Goal: Transaction & Acquisition: Purchase product/service

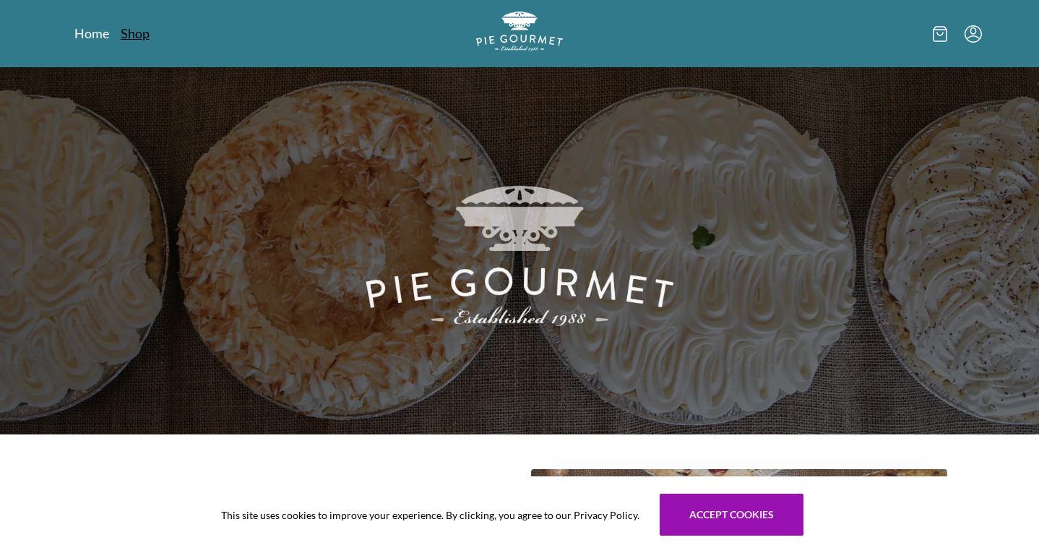
click at [137, 35] on link "Shop" at bounding box center [135, 33] width 29 height 17
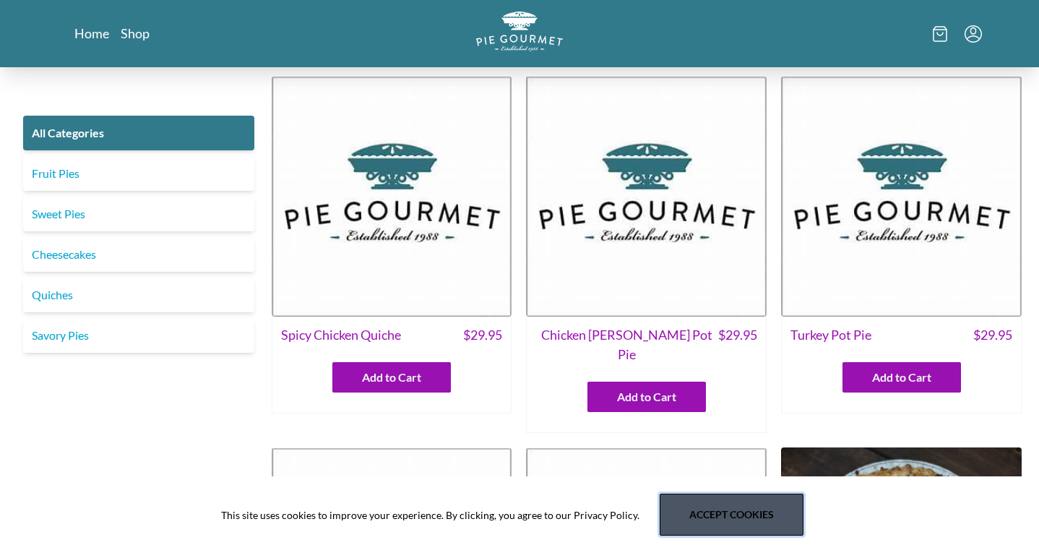
click at [713, 526] on button "Accept cookies" at bounding box center [732, 514] width 144 height 42
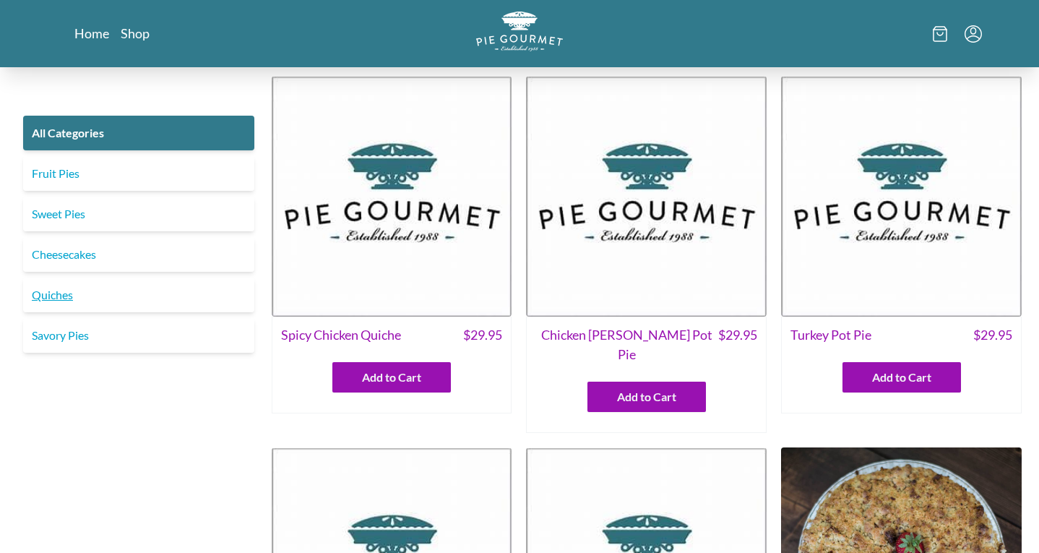
click at [79, 285] on link "Quiches" at bounding box center [138, 294] width 231 height 35
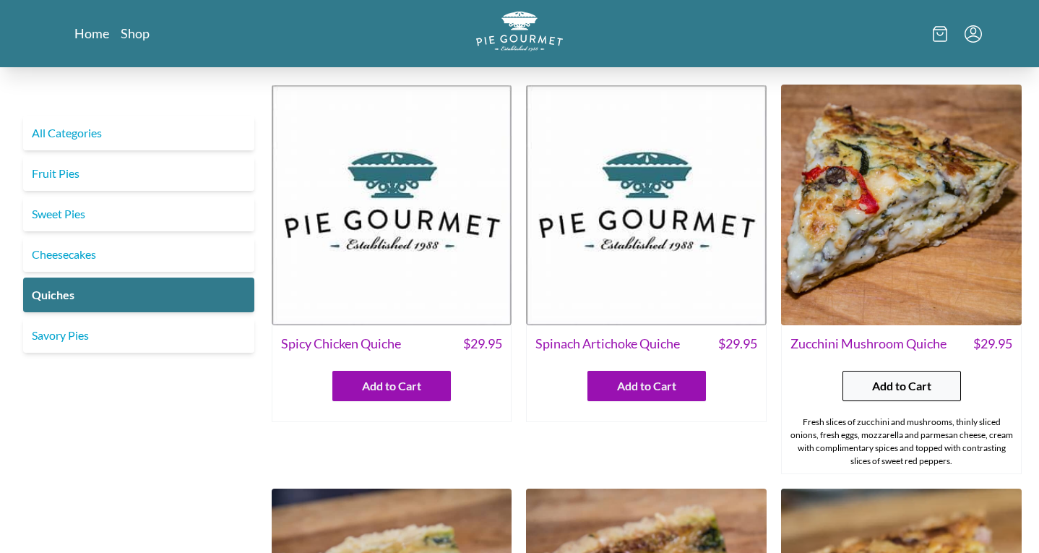
click at [914, 381] on span "Add to Cart" at bounding box center [901, 385] width 59 height 17
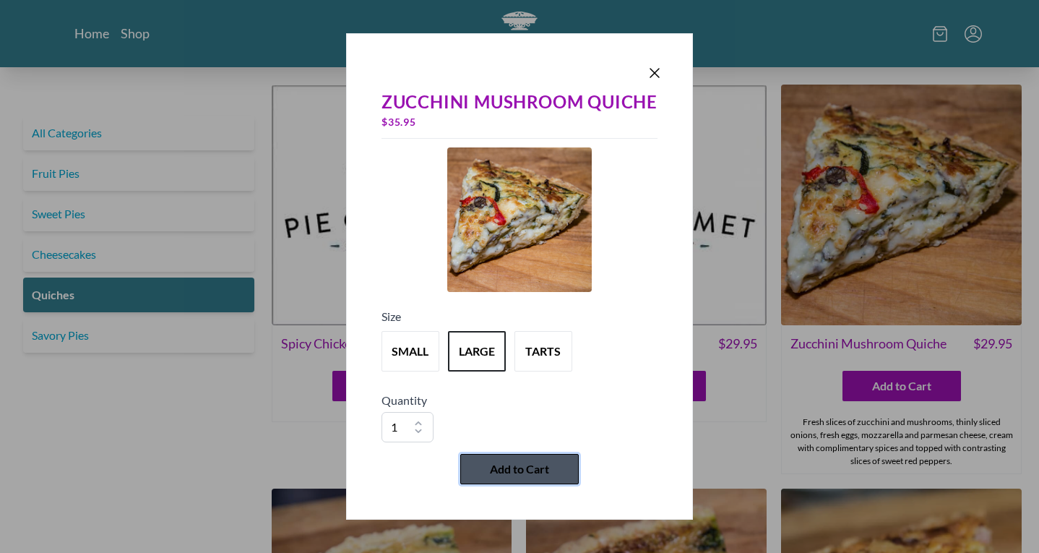
click at [531, 464] on span "Add to Cart" at bounding box center [519, 468] width 59 height 17
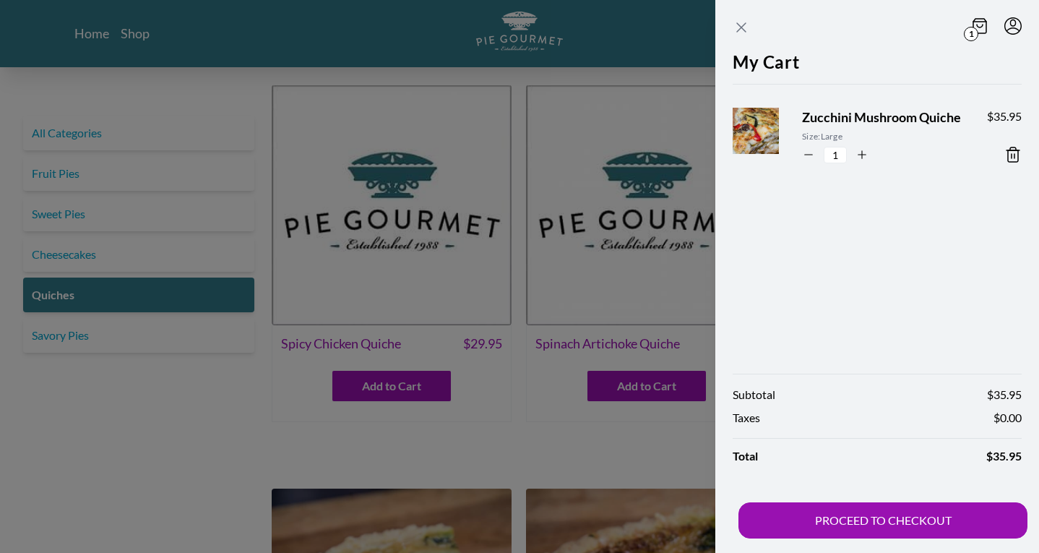
click at [738, 30] on icon "Close panel" at bounding box center [741, 27] width 9 height 9
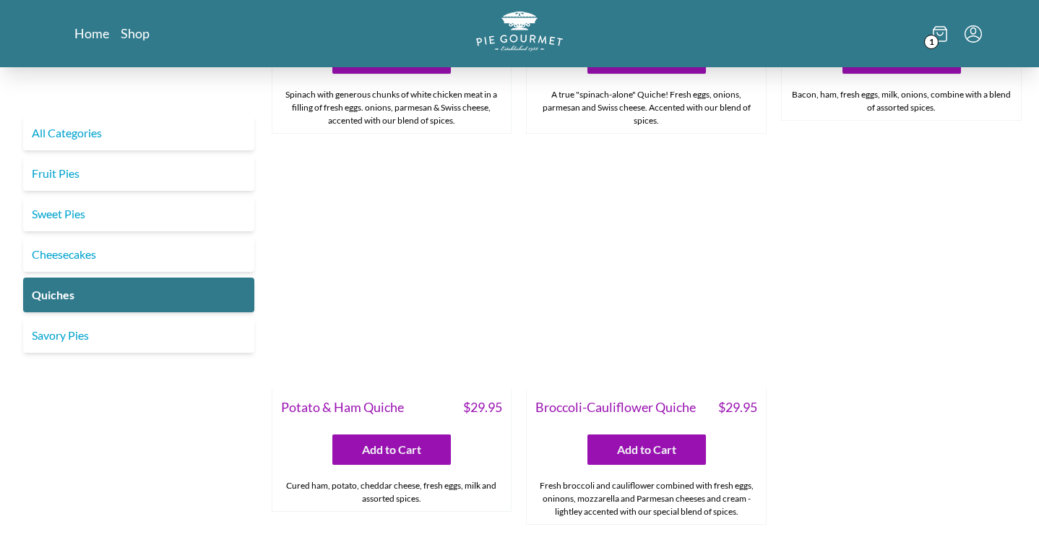
scroll to position [803, 0]
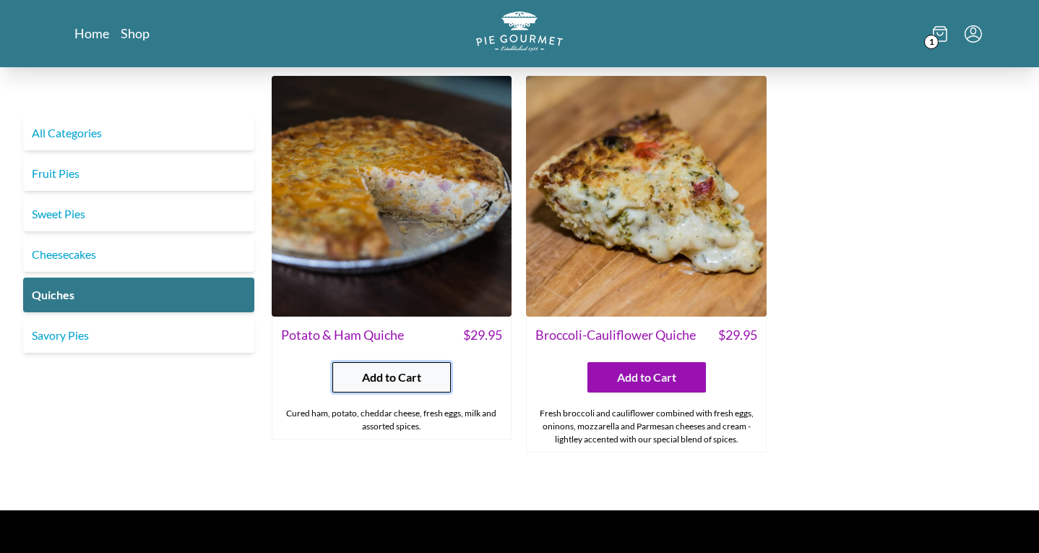
click at [399, 381] on span "Add to Cart" at bounding box center [391, 376] width 59 height 17
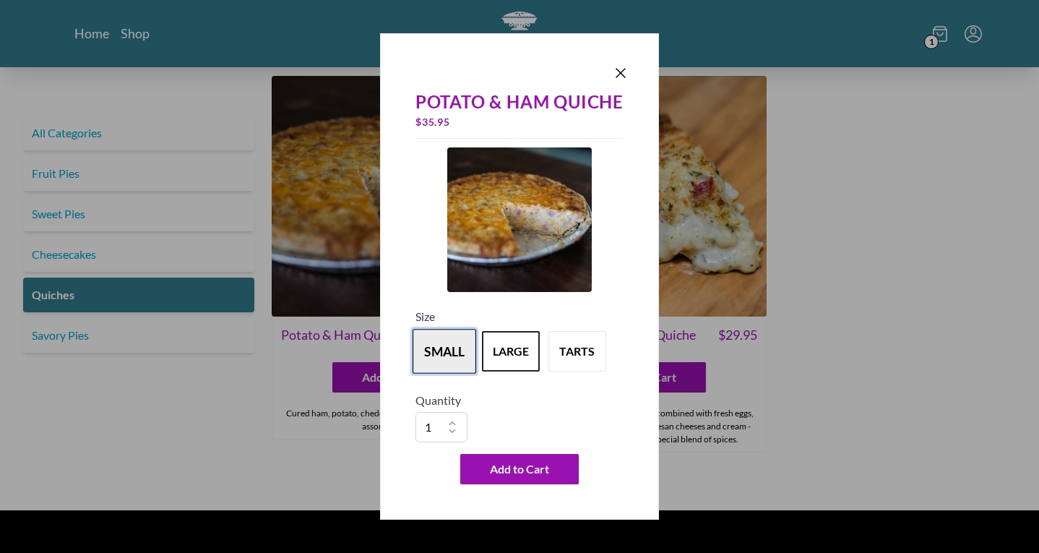
click at [461, 349] on button "small" at bounding box center [444, 351] width 64 height 45
click at [483, 354] on button "large" at bounding box center [511, 351] width 64 height 45
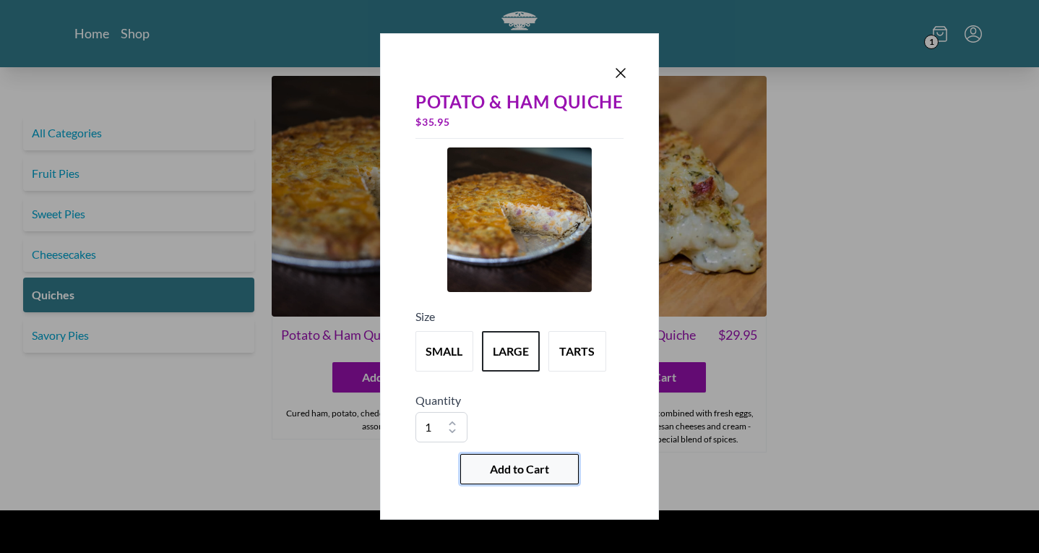
click at [531, 470] on span "Add to Cart" at bounding box center [519, 468] width 59 height 17
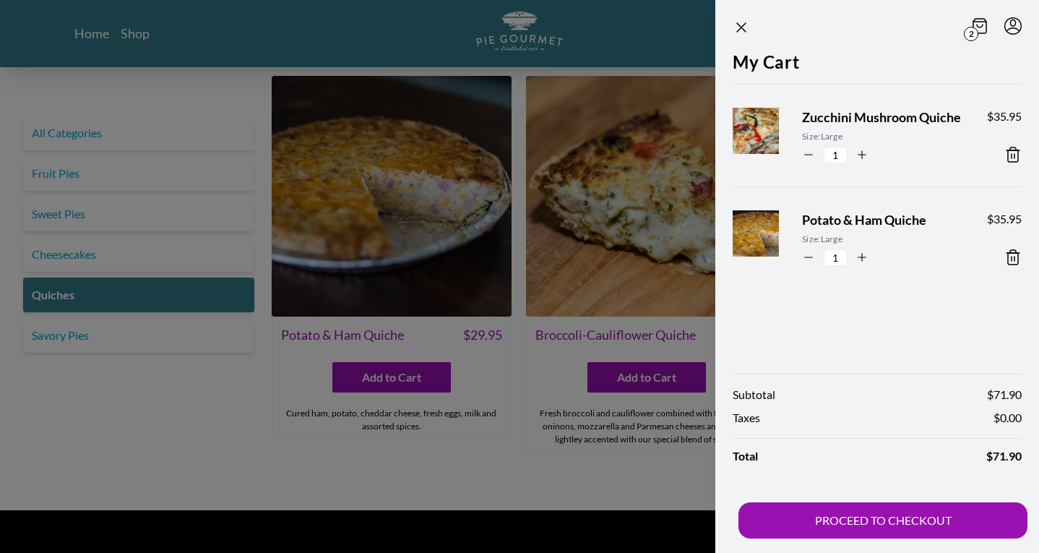
click at [731, 23] on header "2" at bounding box center [877, 24] width 324 height 49
click at [737, 26] on icon "Close panel" at bounding box center [740, 27] width 17 height 17
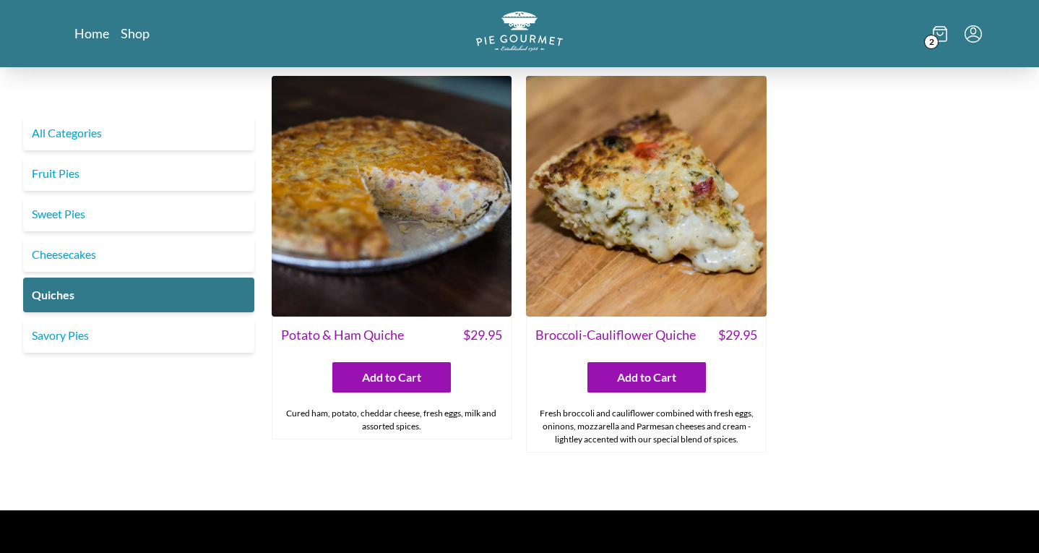
click at [977, 34] on icon "Menu" at bounding box center [972, 33] width 17 height 17
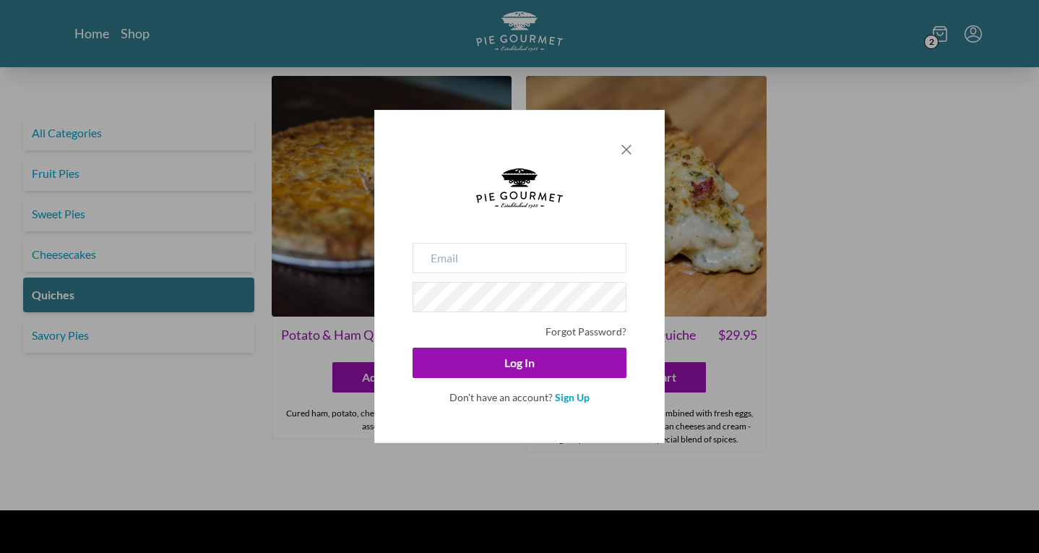
click at [625, 153] on icon "Close panel" at bounding box center [626, 149] width 17 height 17
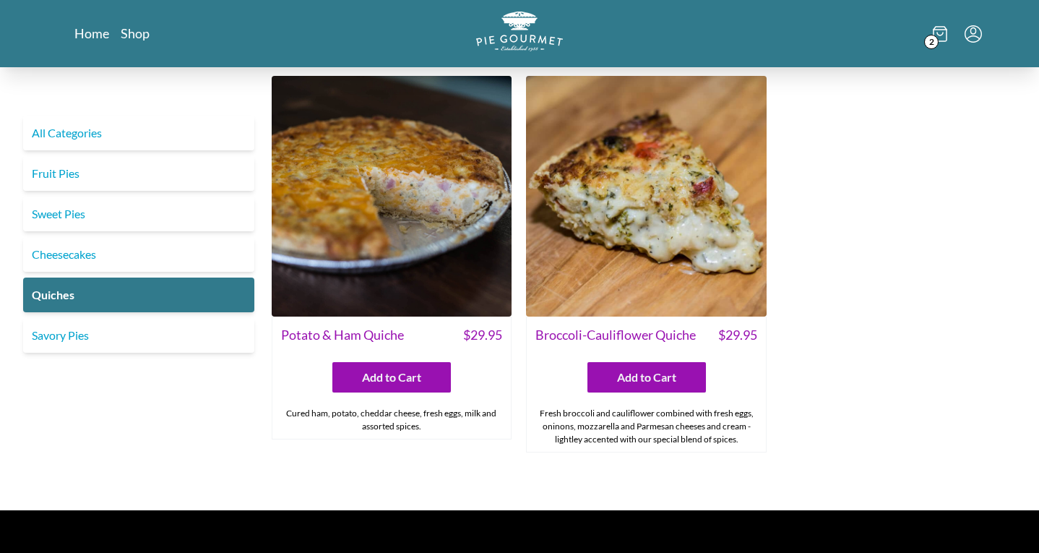
click at [938, 36] on icon at bounding box center [940, 34] width 14 height 16
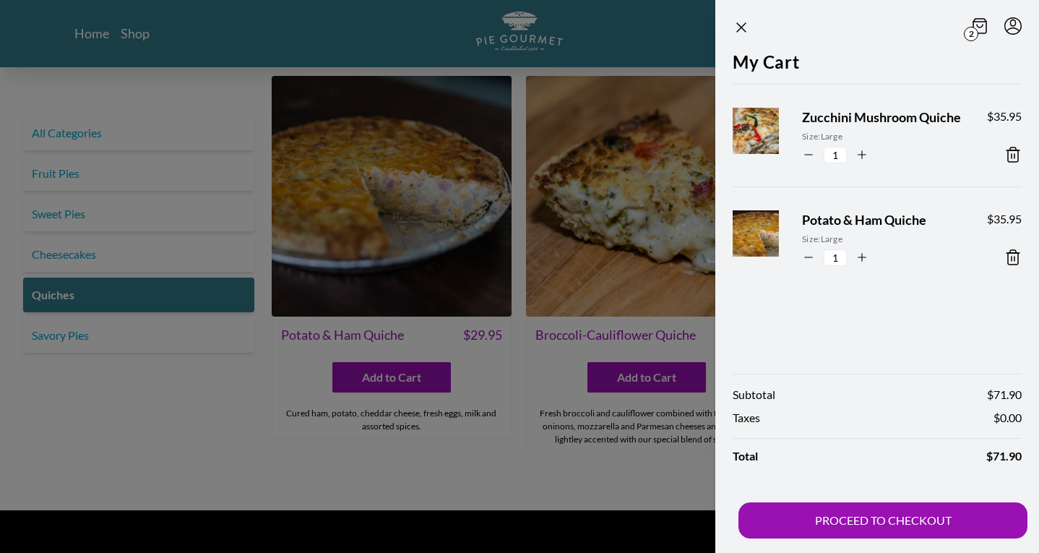
click at [1019, 152] on icon at bounding box center [1012, 154] width 17 height 17
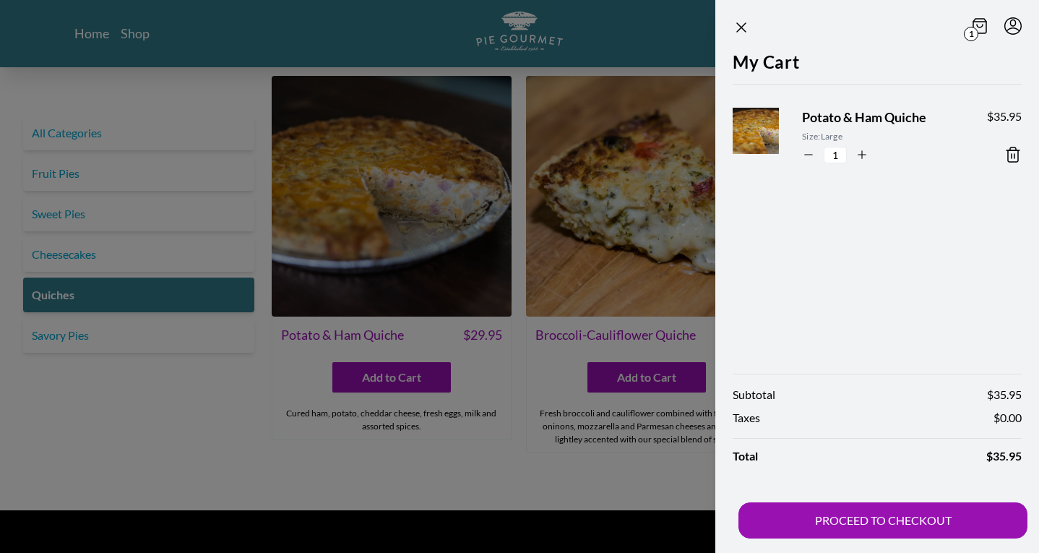
click at [1014, 157] on icon at bounding box center [1014, 156] width 0 height 4
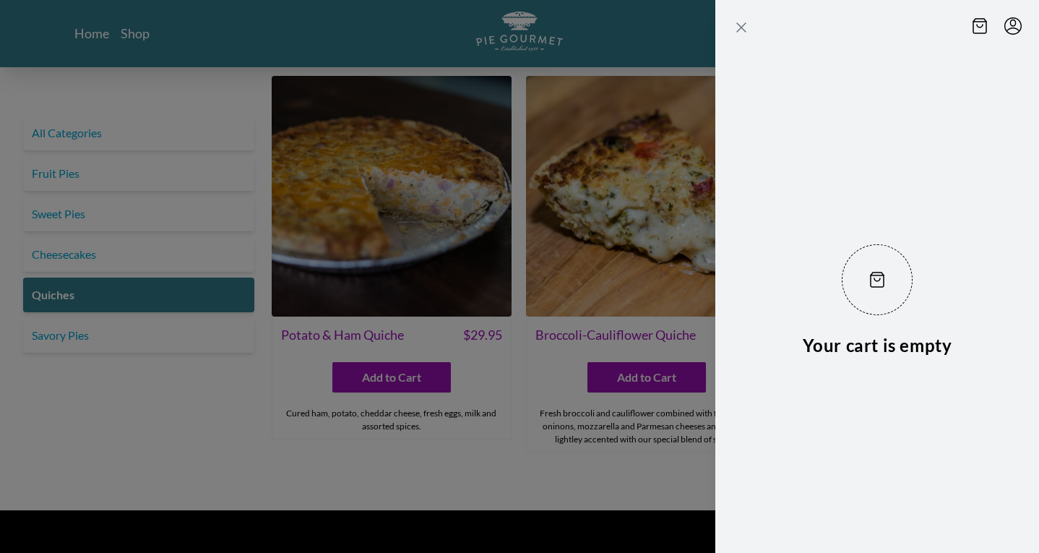
click at [746, 25] on icon "Close panel" at bounding box center [740, 27] width 17 height 17
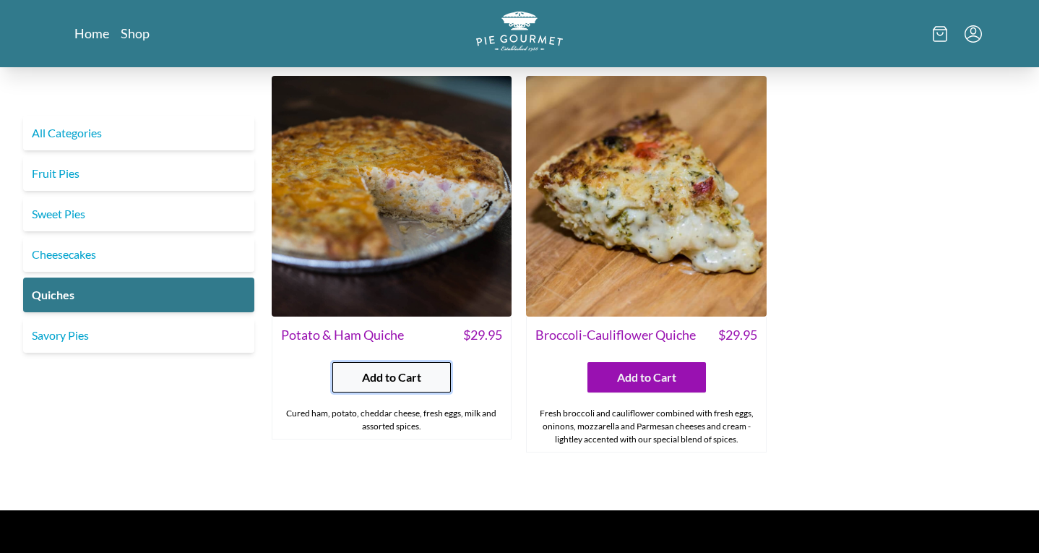
click at [383, 375] on span "Add to Cart" at bounding box center [391, 376] width 59 height 17
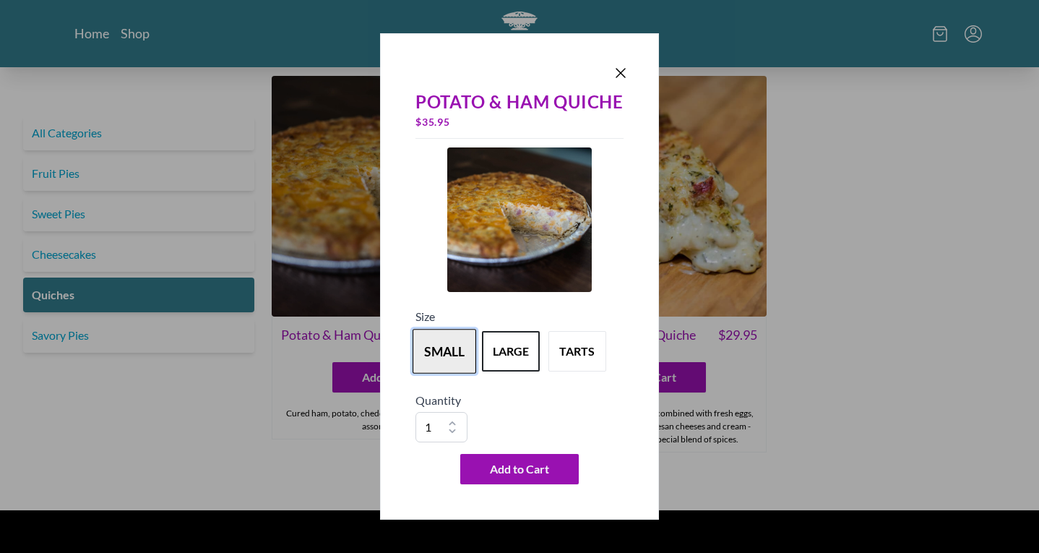
click at [441, 342] on button "small" at bounding box center [444, 351] width 64 height 45
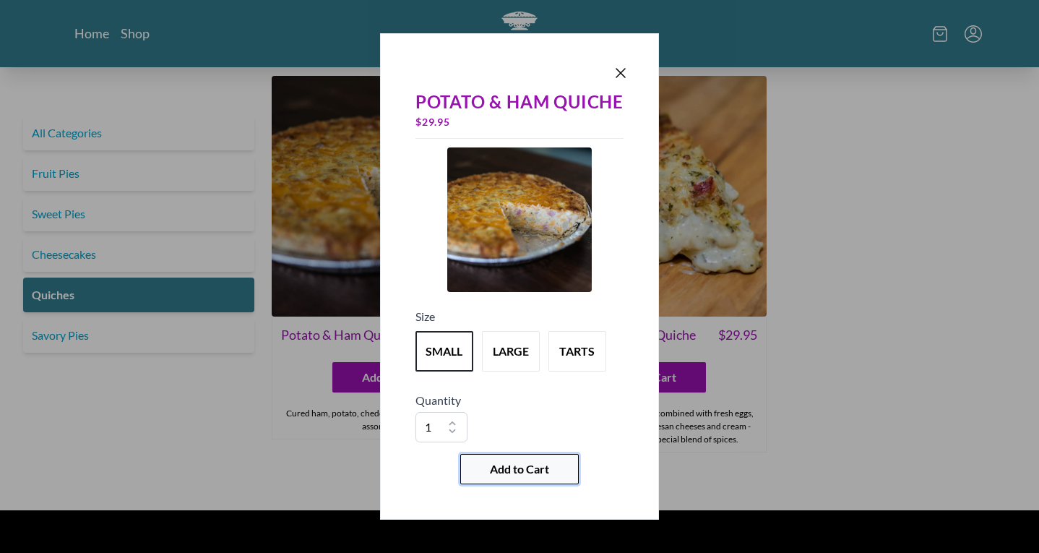
click at [522, 474] on span "Add to Cart" at bounding box center [519, 468] width 59 height 17
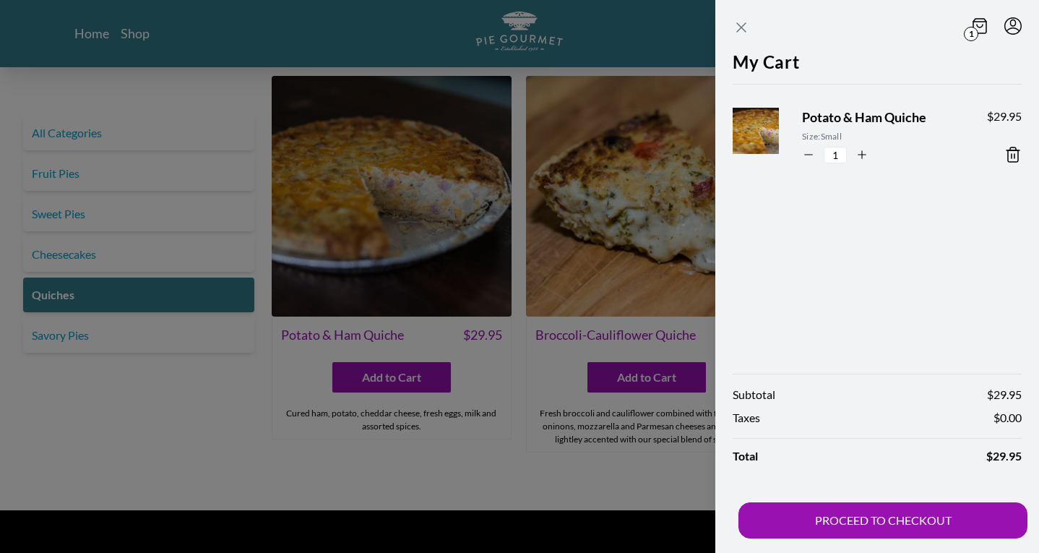
click at [745, 22] on icon "Close panel" at bounding box center [740, 27] width 17 height 17
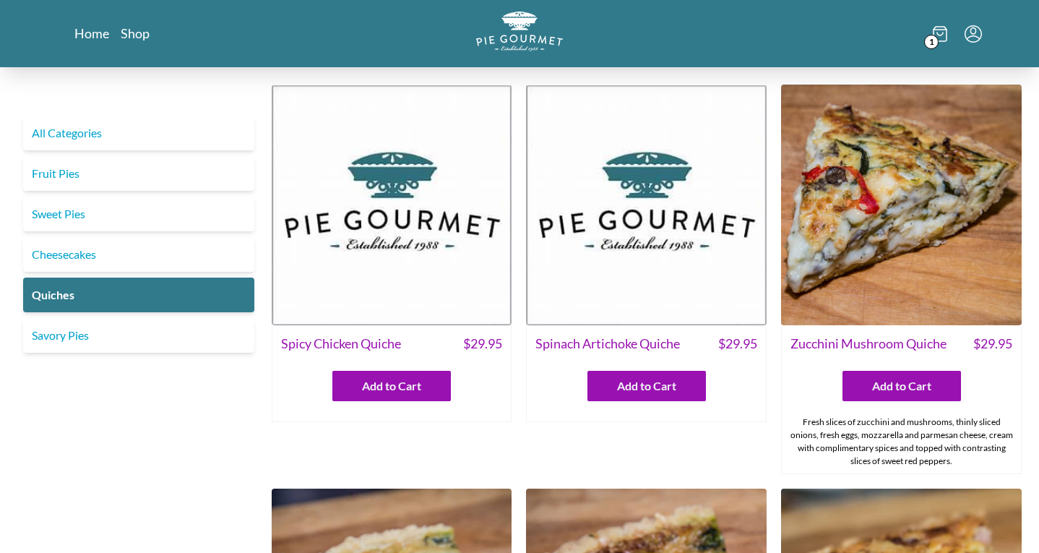
scroll to position [0, 0]
click at [876, 379] on span "Add to Cart" at bounding box center [901, 385] width 59 height 17
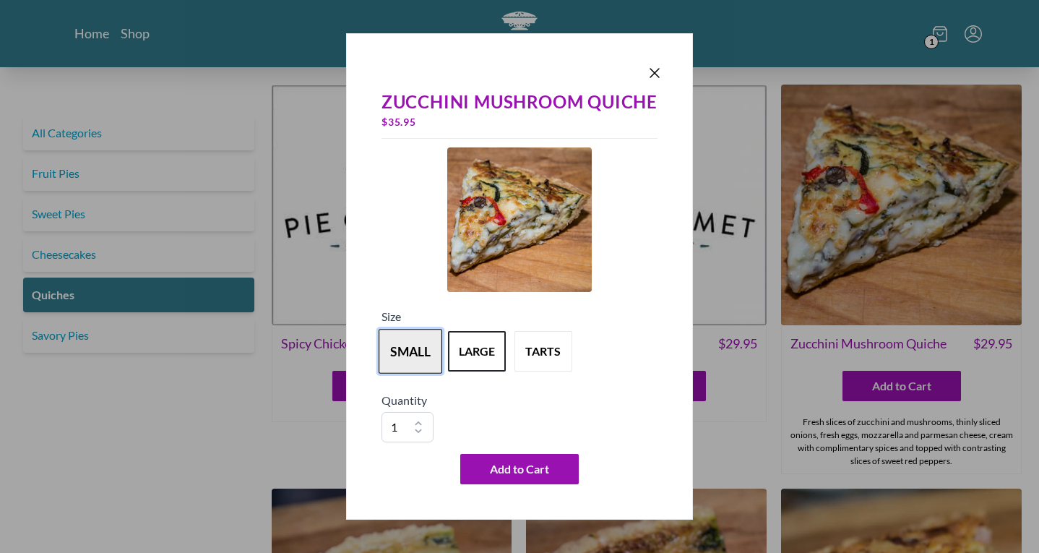
click at [423, 350] on button "small" at bounding box center [411, 351] width 64 height 45
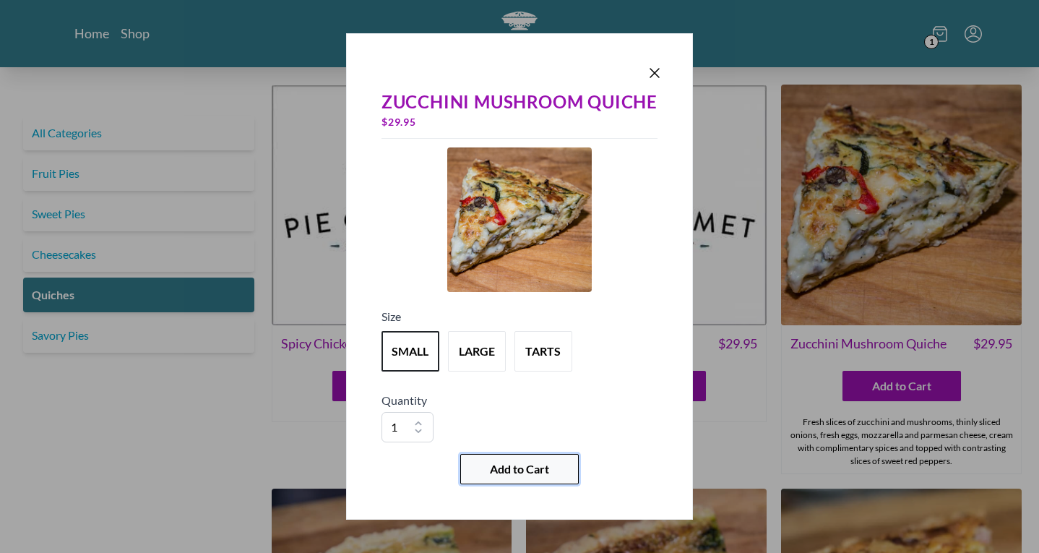
click at [522, 464] on span "Add to Cart" at bounding box center [519, 468] width 59 height 17
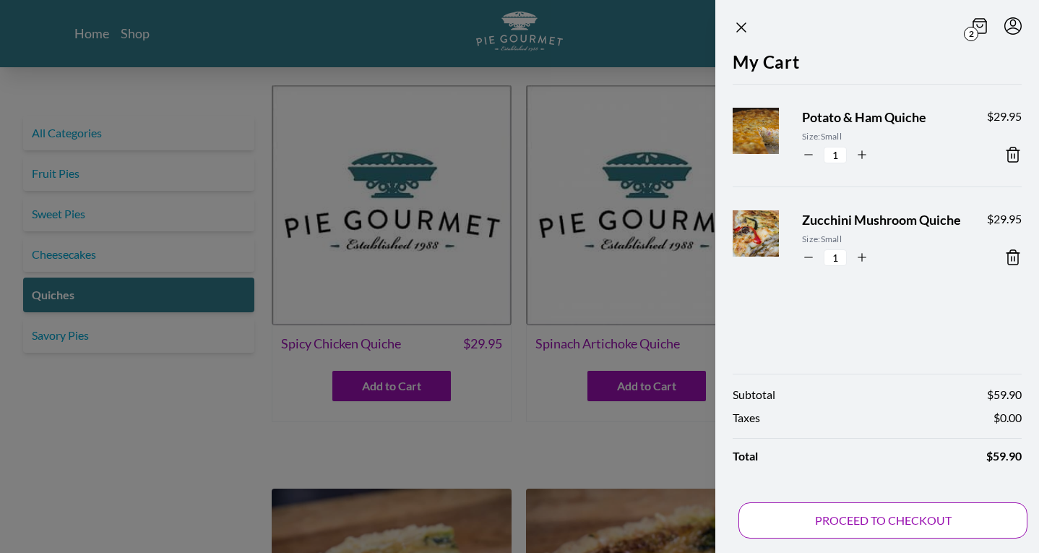
click at [888, 525] on button "PROCEED TO CHECKOUT" at bounding box center [882, 520] width 289 height 36
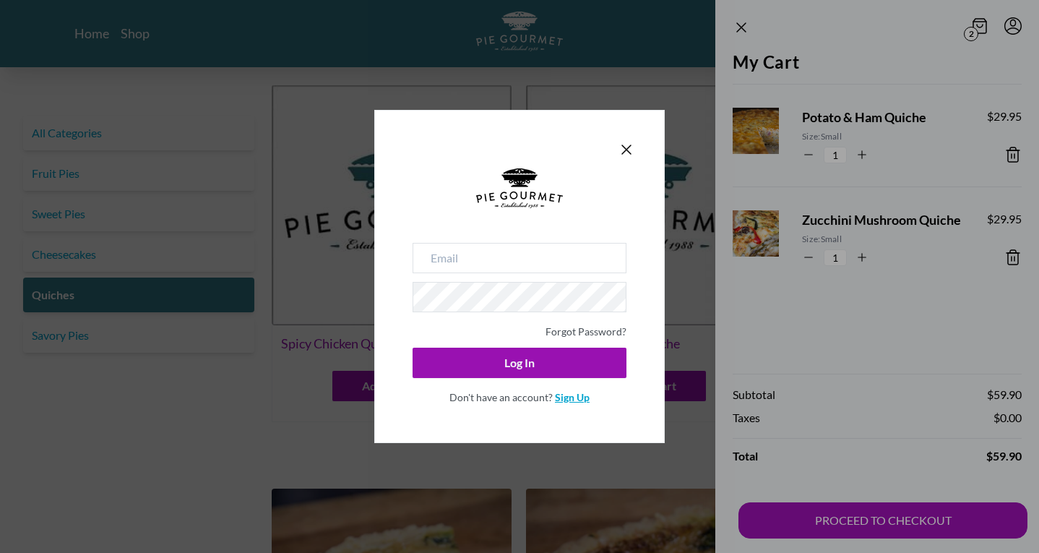
click at [569, 396] on link "Sign Up" at bounding box center [572, 397] width 35 height 12
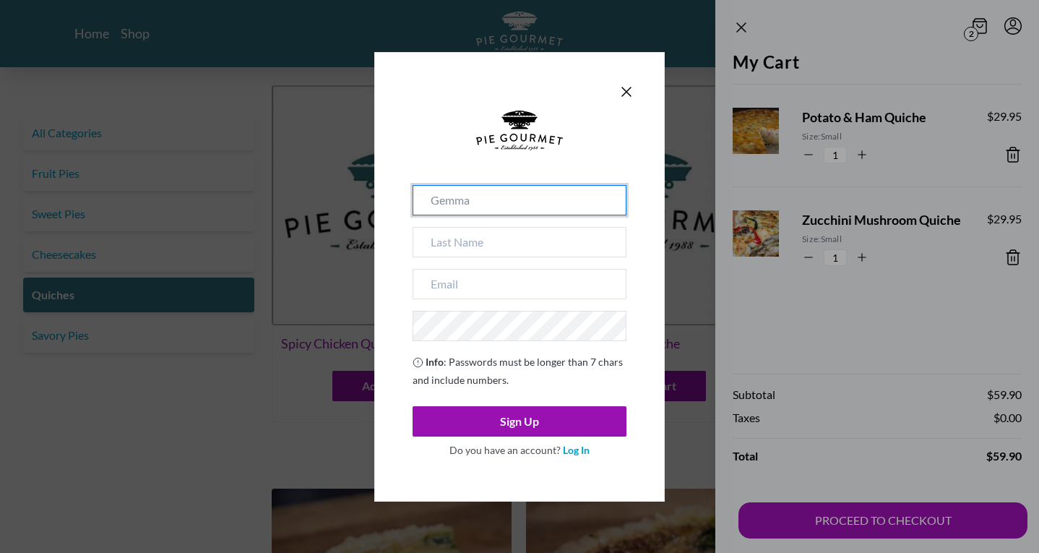
type input "Gemma"
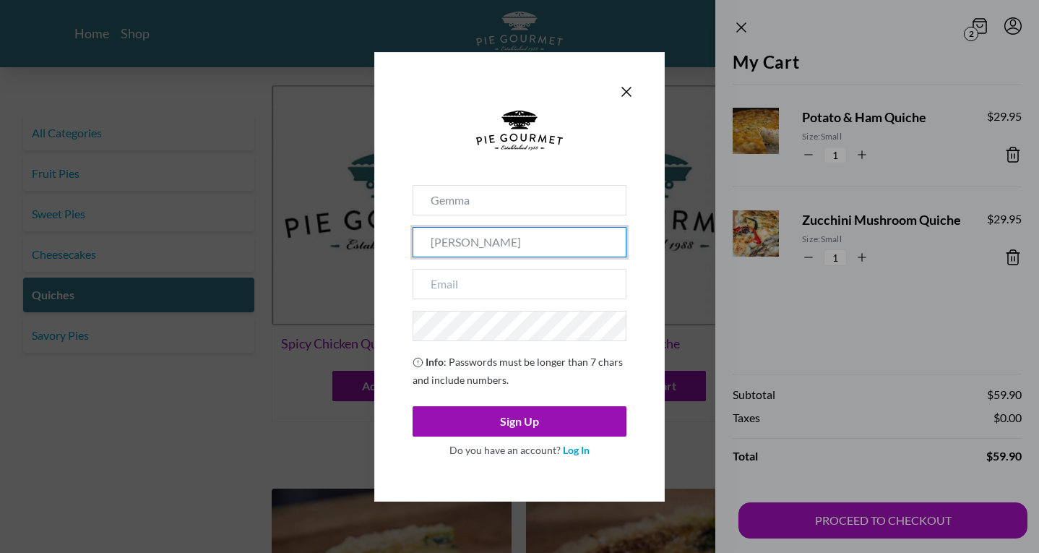
type input "[PERSON_NAME]"
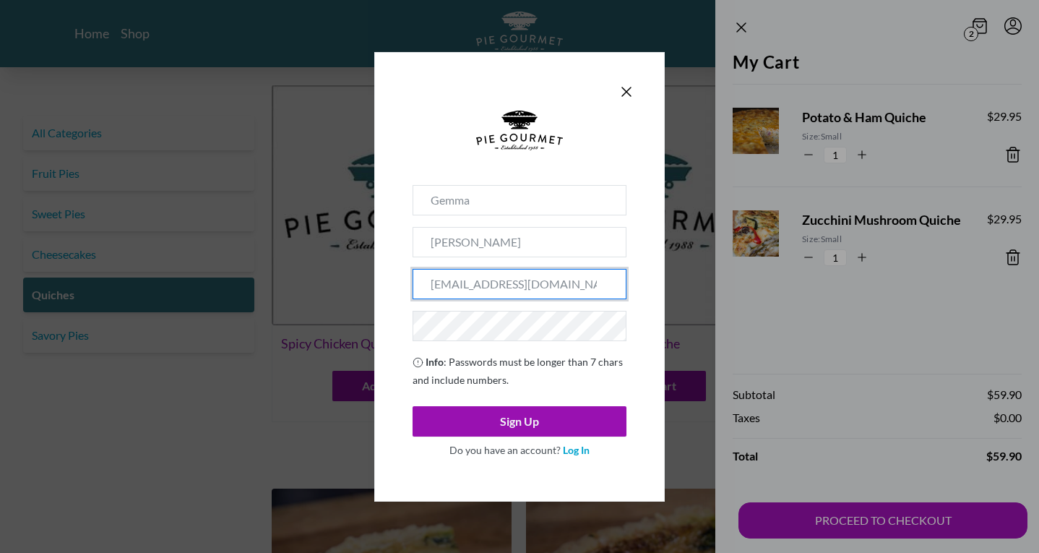
type input "[EMAIL_ADDRESS][DOMAIN_NAME]"
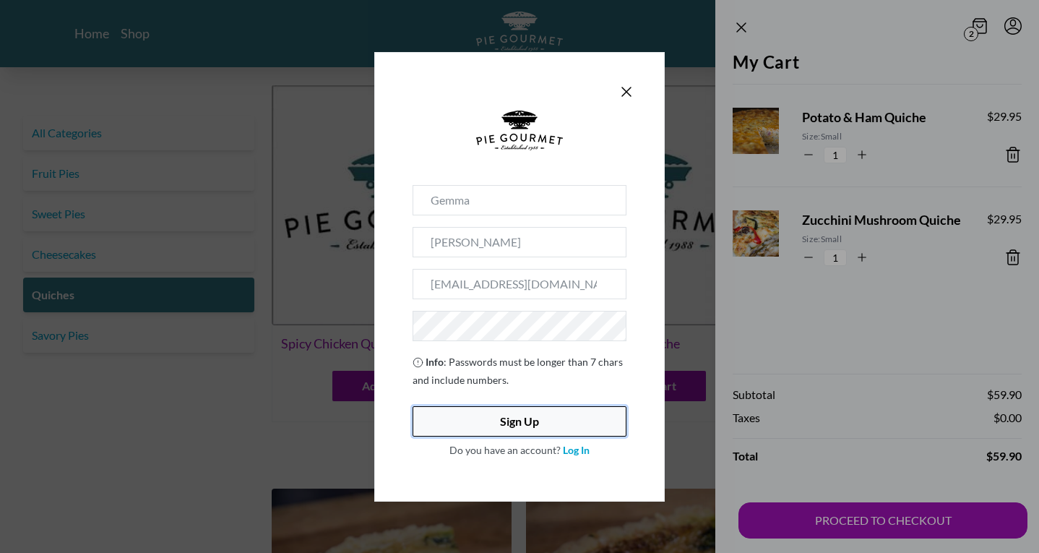
click at [539, 412] on button "Sign Up" at bounding box center [519, 421] width 214 height 30
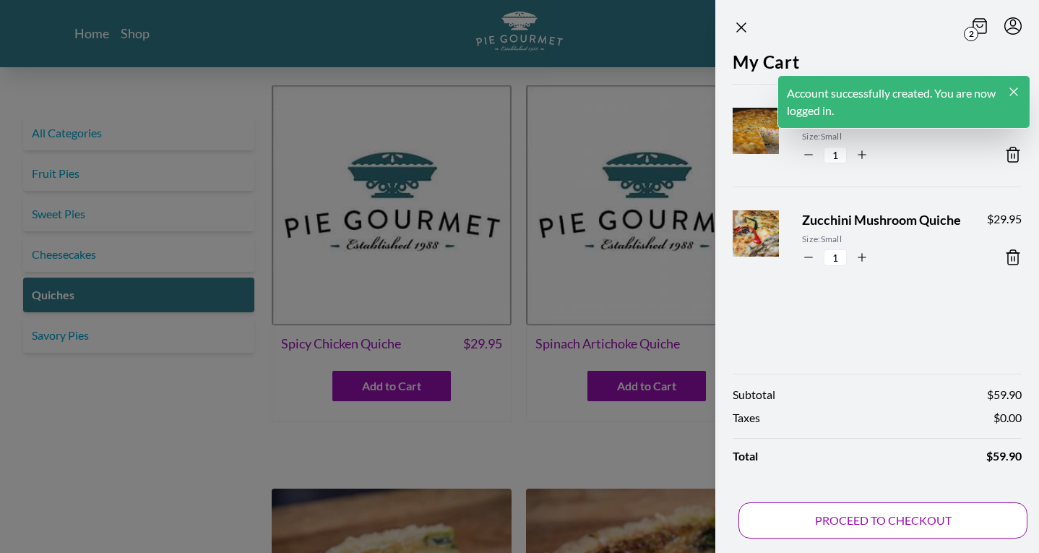
click at [850, 514] on button "PROCEED TO CHECKOUT" at bounding box center [882, 520] width 289 height 36
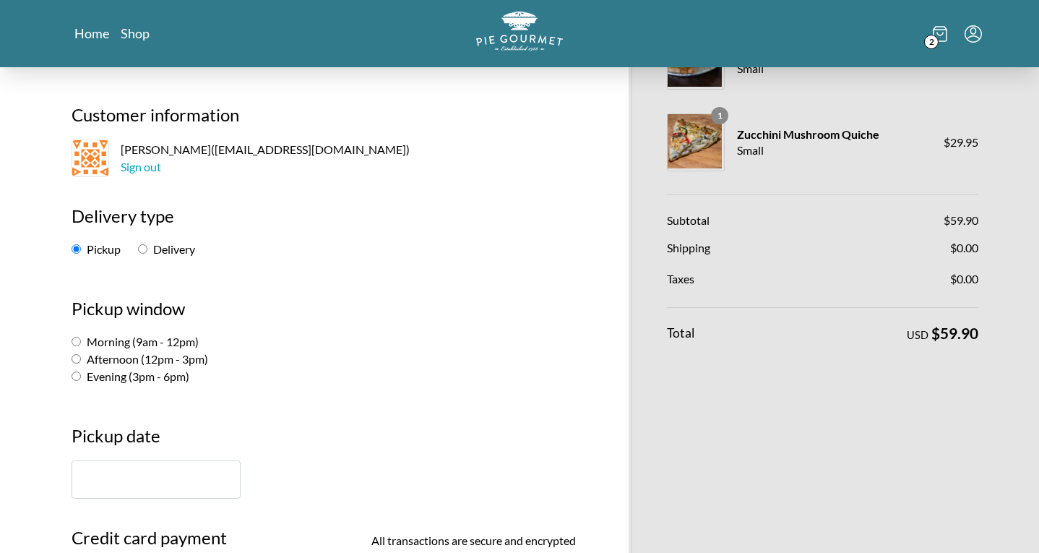
scroll to position [109, 0]
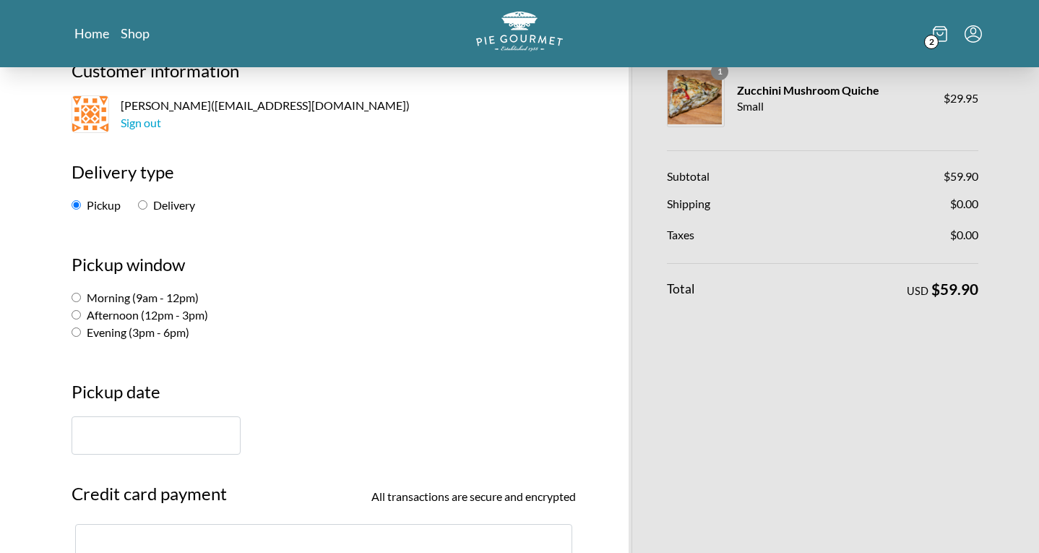
click at [96, 313] on label "Afternoon (12pm - 3pm)" at bounding box center [140, 315] width 137 height 14
click at [81, 313] on input "Afternoon (12pm - 3pm)" at bounding box center [76, 314] width 9 height 9
radio input "true"
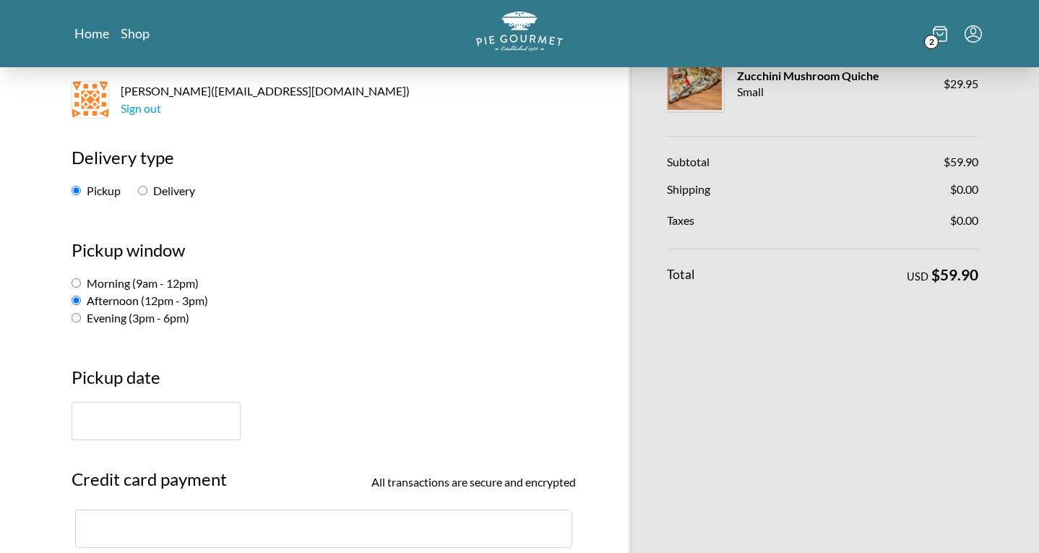
scroll to position [127, 0]
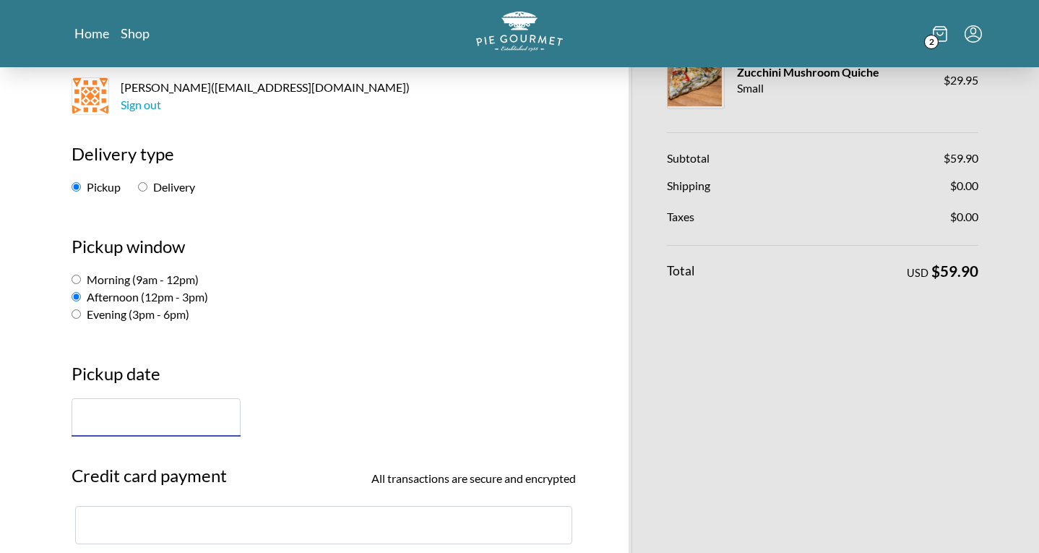
click at [172, 412] on input "text" at bounding box center [156, 417] width 169 height 38
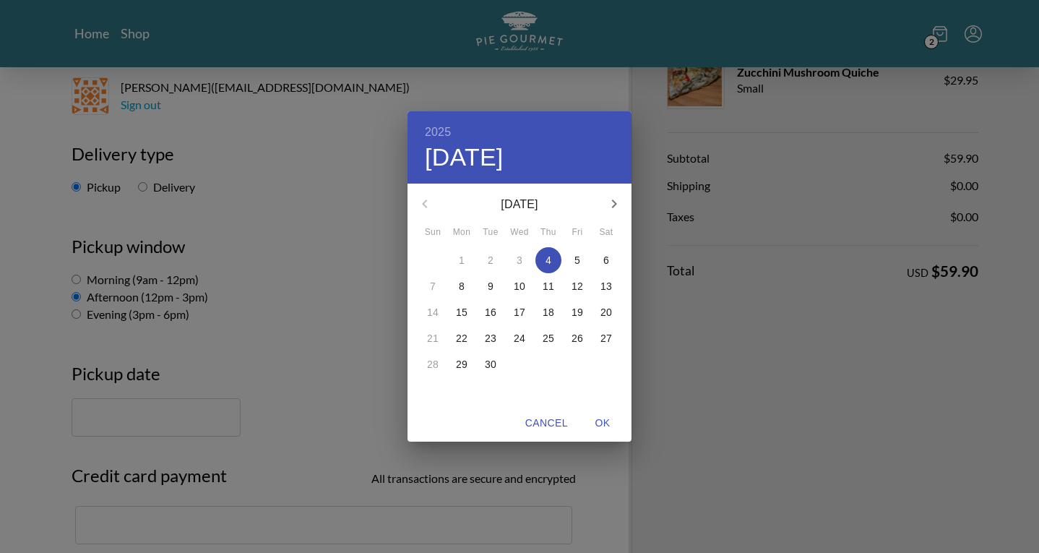
click at [582, 255] on span "5" at bounding box center [577, 260] width 26 height 14
click at [592, 420] on span "OK" at bounding box center [602, 423] width 35 height 18
type input "[DATE]"
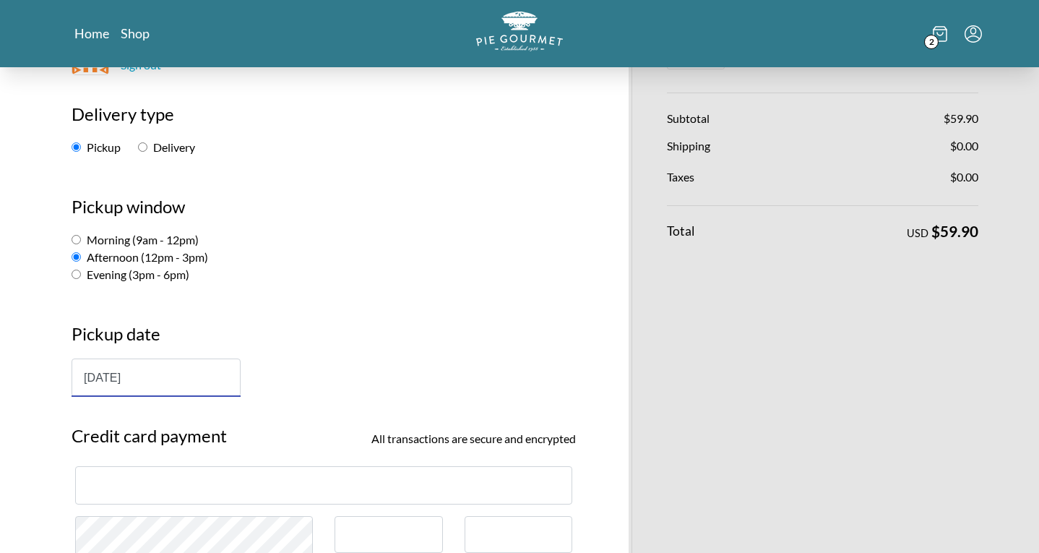
scroll to position [241, 0]
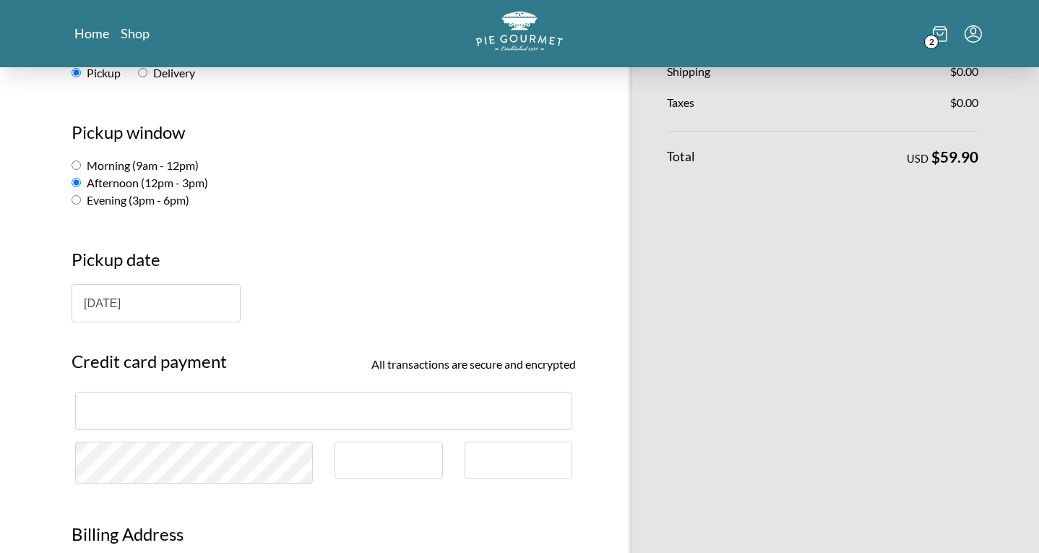
click at [174, 419] on div at bounding box center [323, 411] width 497 height 38
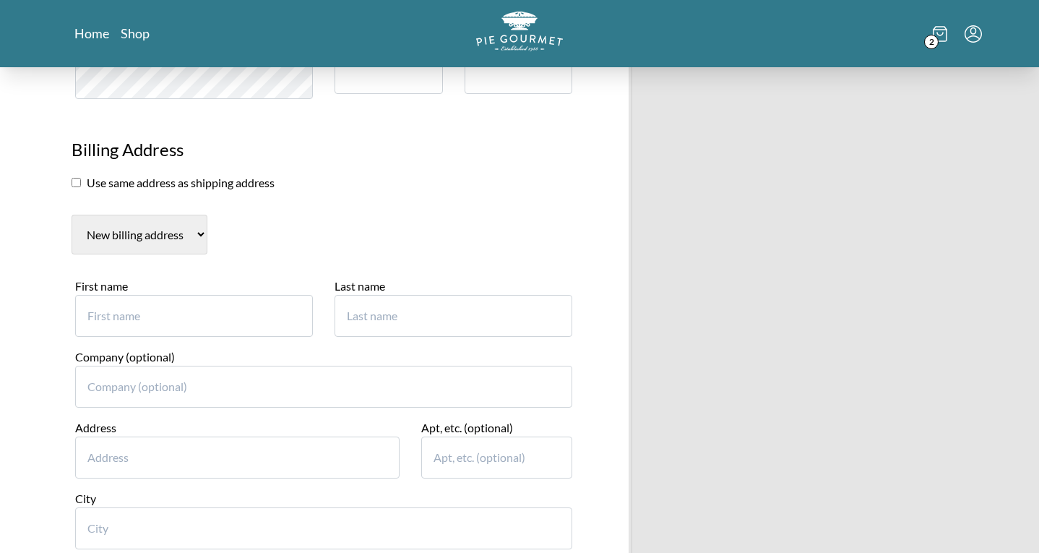
scroll to position [627, 0]
type input "[PERSON_NAME]"
type input "[STREET_ADDRESS]"
type input "[GEOGRAPHIC_DATA]"
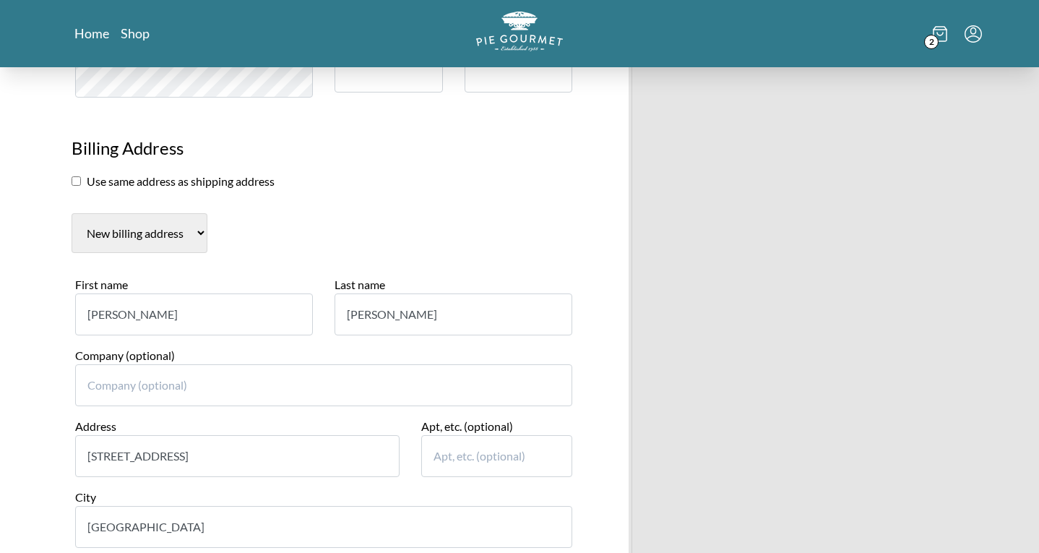
scroll to position [914, 0]
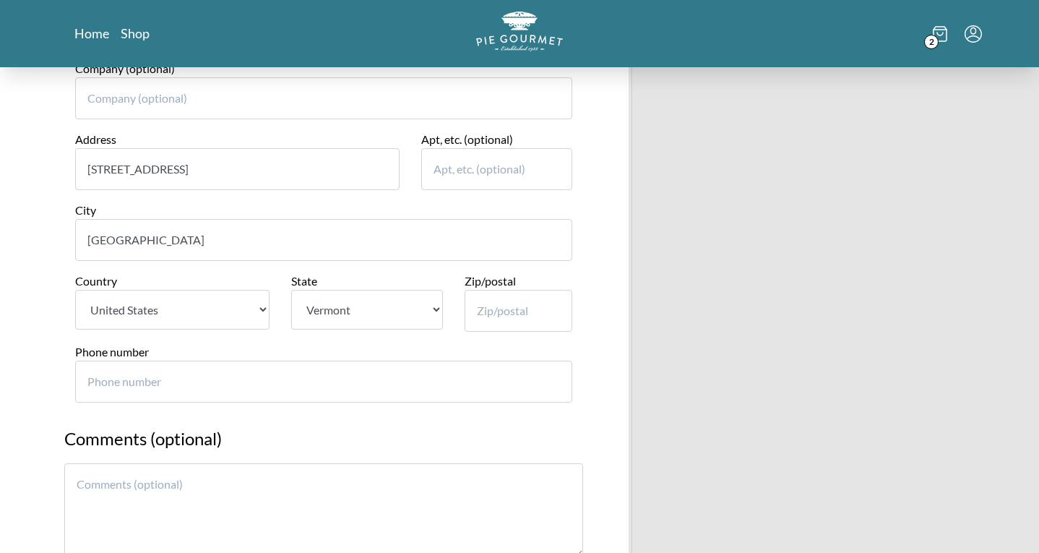
select select "VA"
type input "22315"
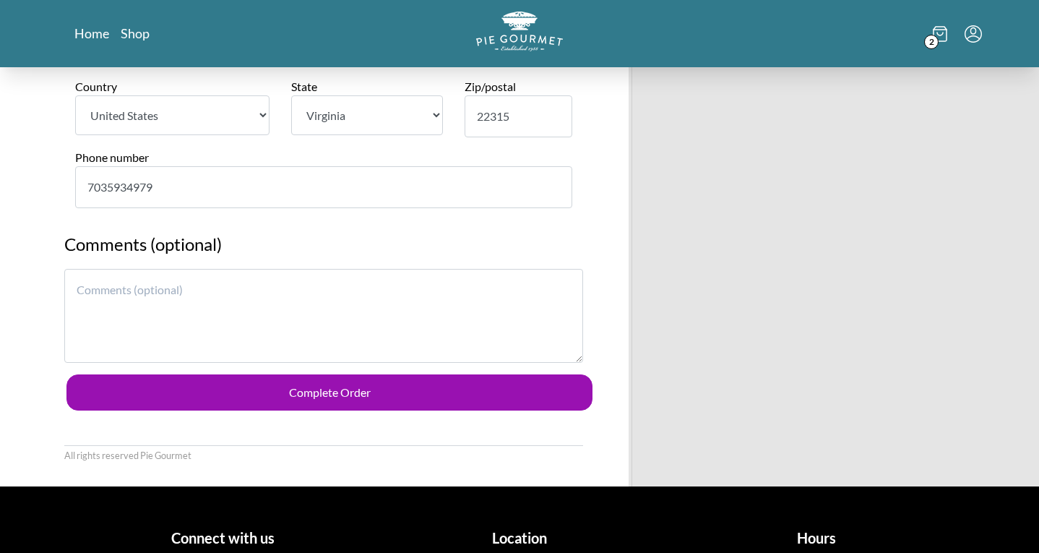
scroll to position [1116, 0]
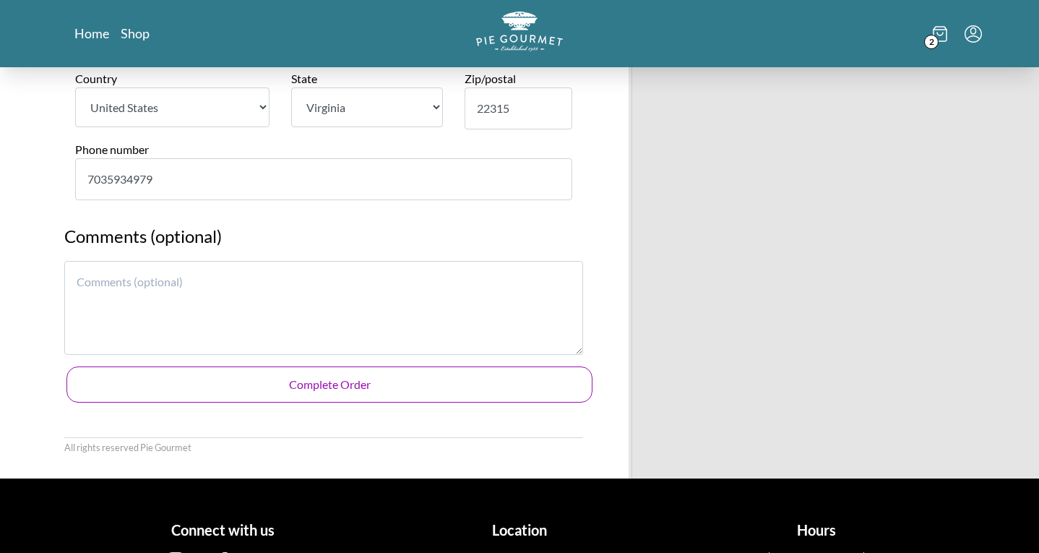
type input "7035934979"
click at [358, 366] on button "Complete Order" at bounding box center [329, 384] width 526 height 36
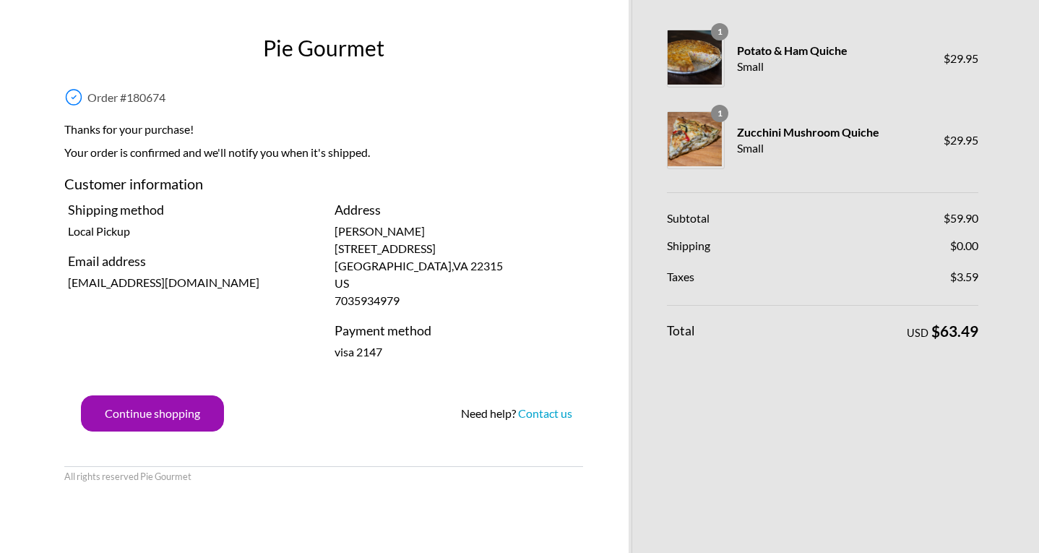
click at [537, 51] on h1 "Pie Gourmet" at bounding box center [324, 48] width 526 height 33
